Goal: Find specific page/section: Find specific page/section

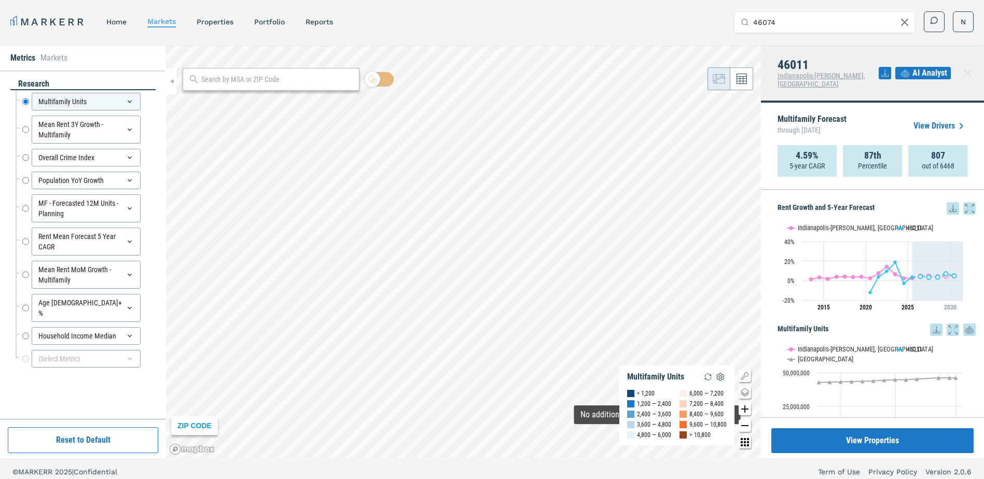
click at [657, 435] on div "ZIP CODE Multifamily Units < 1,200 1,200 — 2,400 2,400 — 3,600 3,600 — 4,800 4,…" at bounding box center [463, 252] width 595 height 413
click at [280, 69] on div "ZIP CODE Multifamily Units < 1,200 1,200 — 2,400 2,400 — 3,600 3,600 — 4,800 4,…" at bounding box center [463, 252] width 595 height 413
click at [304, 71] on div "ZIP CODE Multifamily Units < 1,200 1,200 — 2,400 2,400 — 3,600 3,600 — 4,800 4,…" at bounding box center [463, 252] width 595 height 413
click at [262, 88] on div at bounding box center [271, 79] width 177 height 23
click at [256, 80] on input "text" at bounding box center [277, 79] width 152 height 11
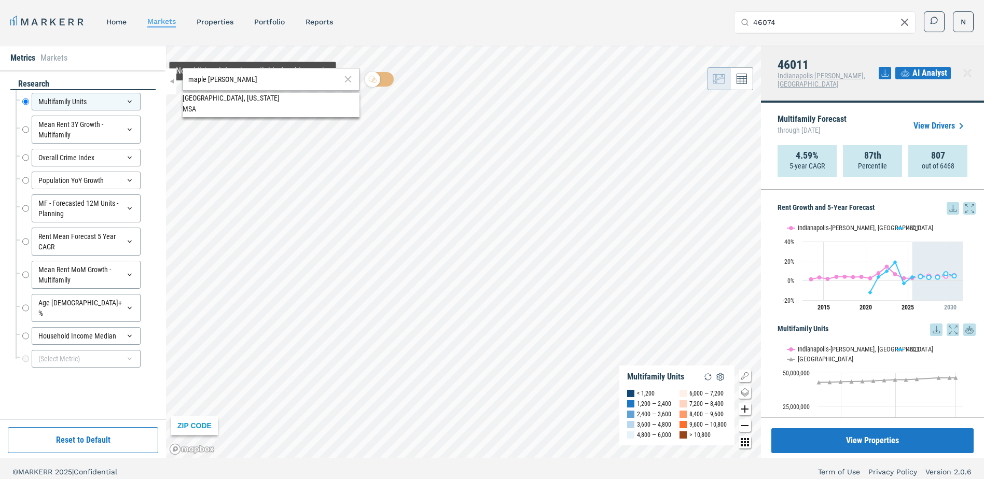
click at [250, 77] on input "maple [PERSON_NAME]" at bounding box center [264, 79] width 152 height 11
click at [294, 82] on input "maple [PERSON_NAME] apartments" at bounding box center [264, 79] width 152 height 11
type input "500 biglead"
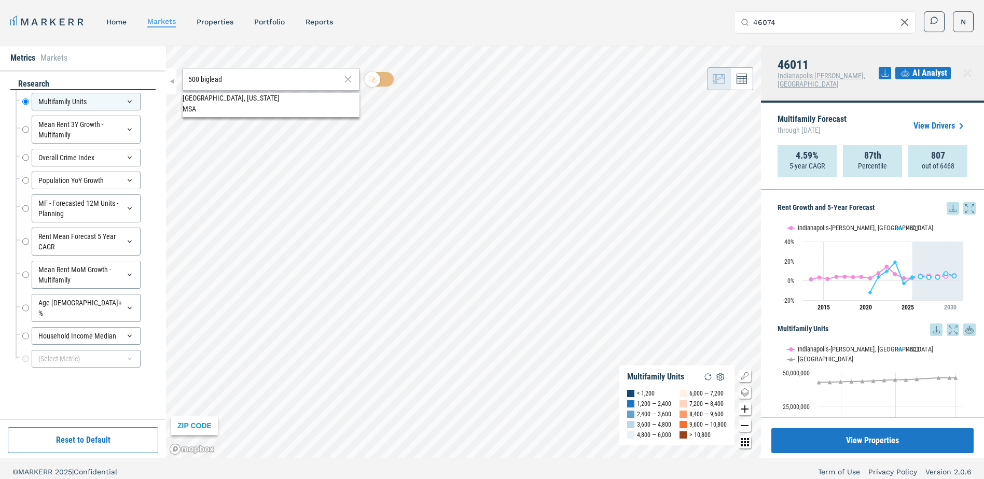
click at [124, 27] on nav "MARKERR home markets properties Portfolio reports" at bounding box center [171, 22] width 323 height 15
click at [117, 23] on link "home" at bounding box center [116, 22] width 20 height 8
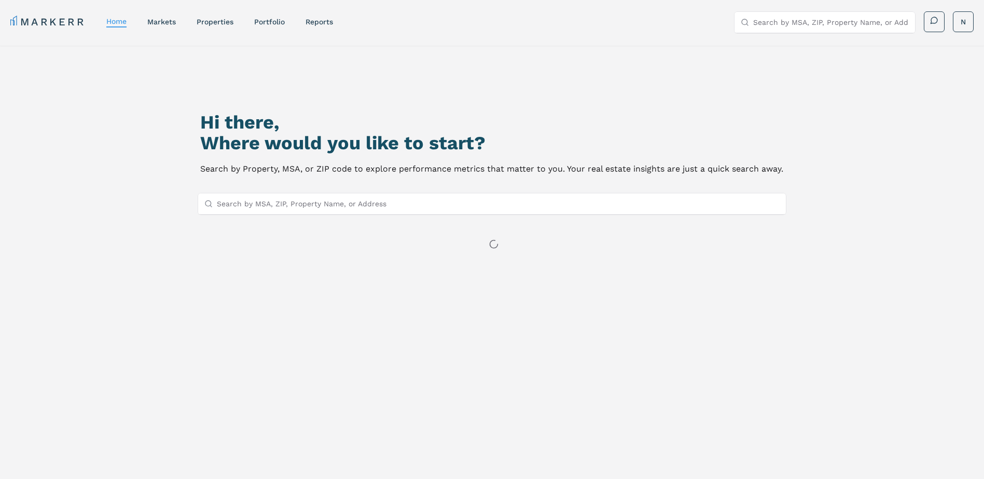
click at [272, 206] on input "Search by MSA, ZIP, Property Name, or Address" at bounding box center [498, 203] width 563 height 21
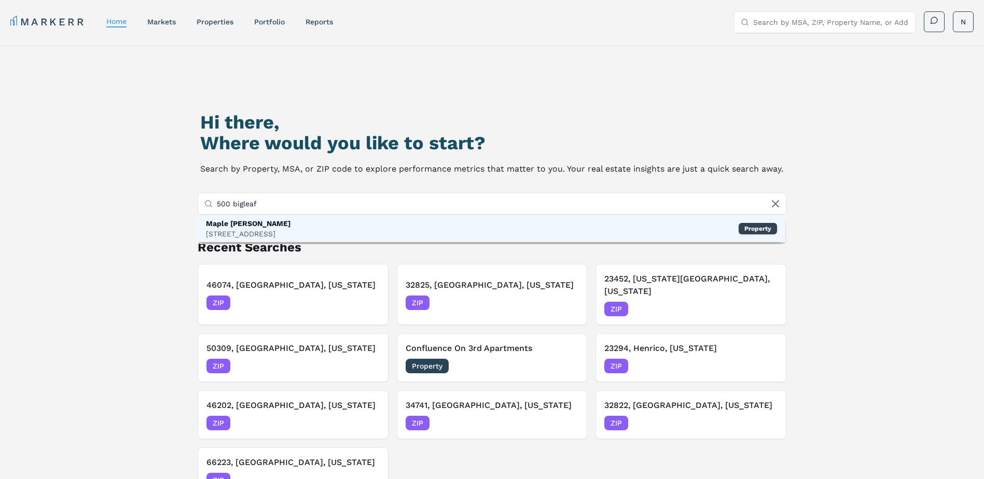
type input "500 bigleaf"
click at [264, 231] on div "[STREET_ADDRESS]" at bounding box center [248, 234] width 85 height 10
